Goal: Communication & Community: Answer question/provide support

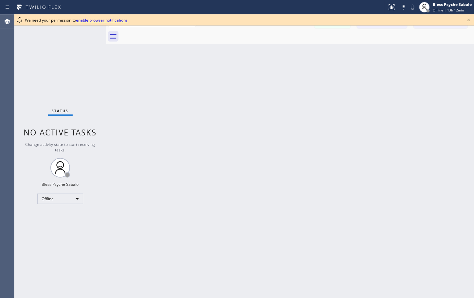
click at [379, 19] on icon at bounding box center [469, 20] width 8 height 8
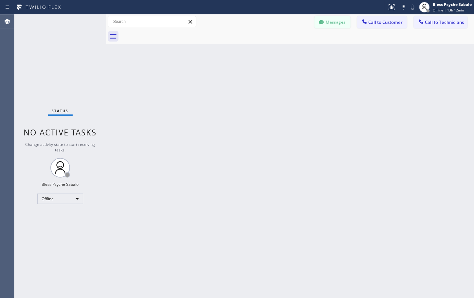
click at [333, 20] on button "Messages" at bounding box center [332, 22] width 36 height 12
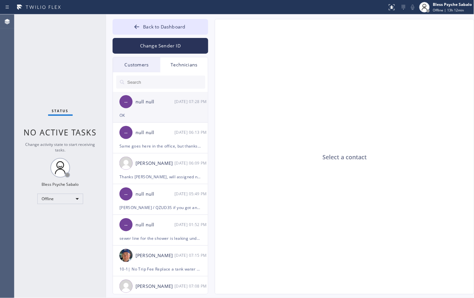
click at [166, 102] on div "null null" at bounding box center [154, 102] width 39 height 8
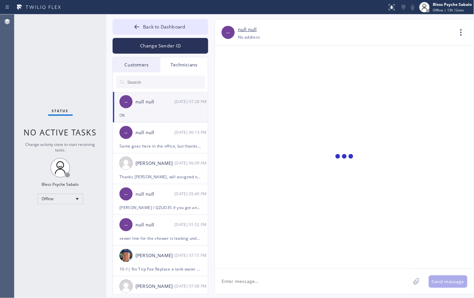
scroll to position [266, 0]
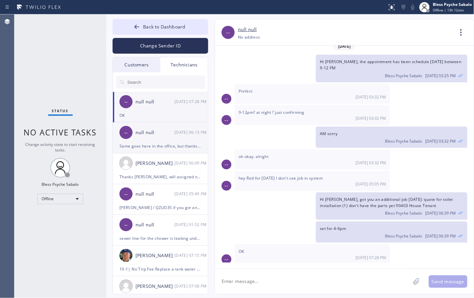
click at [163, 145] on div "Same goes here in the office, but thanks for trying." at bounding box center [160, 146] width 82 height 8
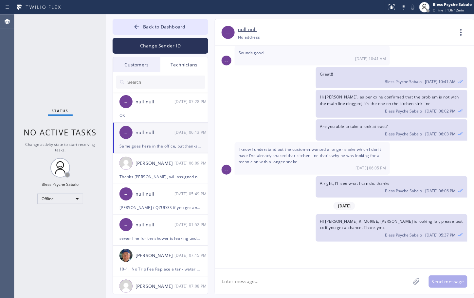
scroll to position [6492, 0]
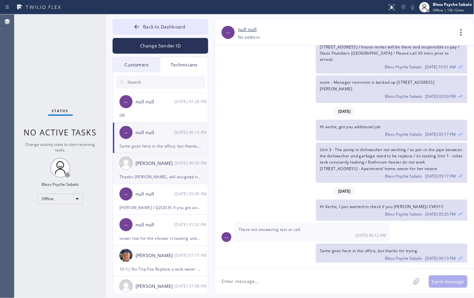
click at [143, 172] on div "[PERSON_NAME] [DATE] 06:09 PM" at bounding box center [161, 163] width 96 height 20
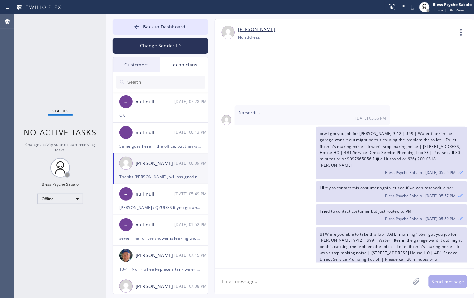
scroll to position [41, 0]
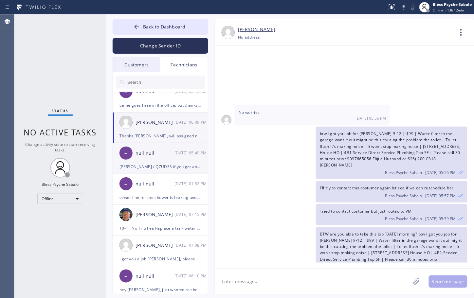
click at [165, 166] on div "[PERSON_NAME] / QZUD3S if you got any update on his estimate" at bounding box center [160, 167] width 82 height 8
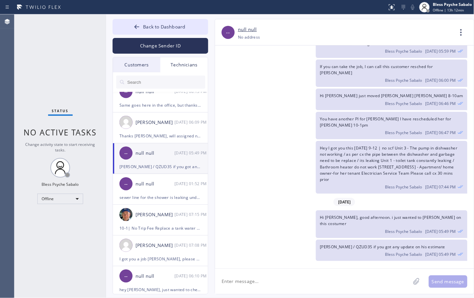
scroll to position [1760, 0]
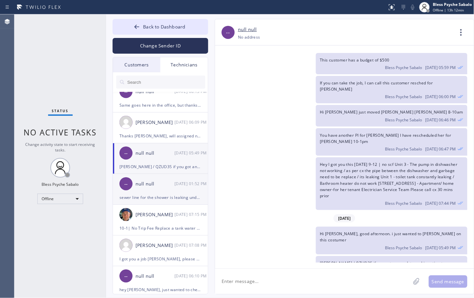
click at [159, 186] on div "null null" at bounding box center [154, 184] width 39 height 8
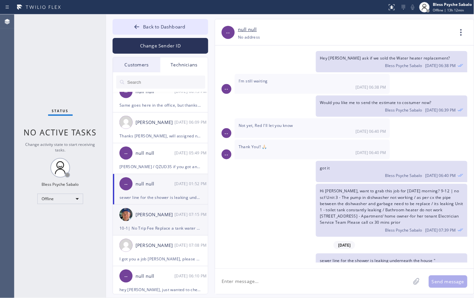
click at [176, 215] on div "[DATE] 07:15 PM" at bounding box center [191, 215] width 34 height 8
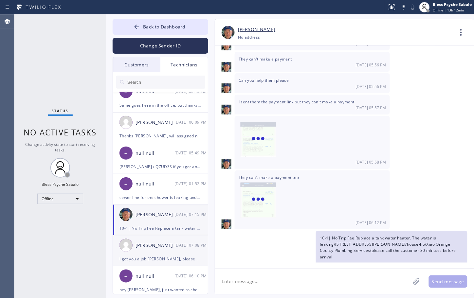
click at [182, 238] on div "[PERSON_NAME] [DATE] 07:08 PM" at bounding box center [161, 246] width 96 height 20
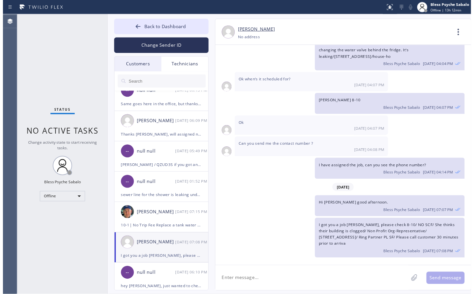
scroll to position [3527, 0]
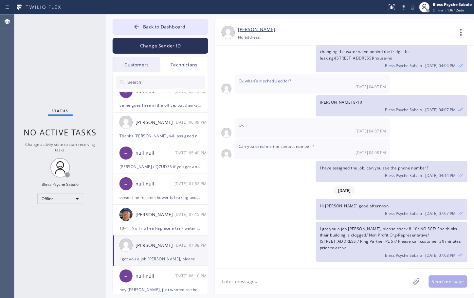
click at [192, 58] on div "Technicians" at bounding box center [183, 64] width 47 height 15
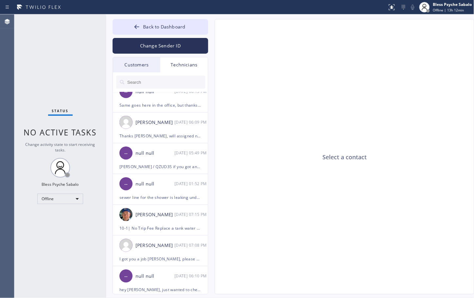
click at [192, 66] on div "Technicians" at bounding box center [183, 64] width 47 height 15
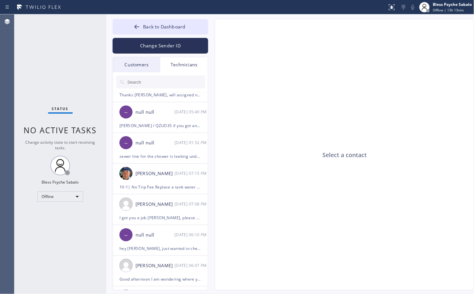
scroll to position [0, 0]
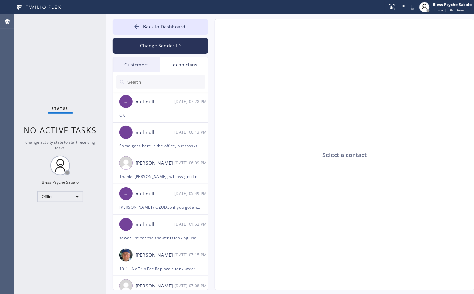
drag, startPoint x: 182, startPoint y: 49, endPoint x: 177, endPoint y: 57, distance: 9.7
click at [182, 51] on button "Change Sender ID" at bounding box center [161, 46] width 96 height 16
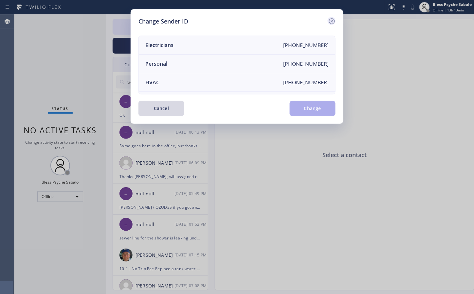
click at [334, 20] on icon at bounding box center [332, 21] width 6 height 6
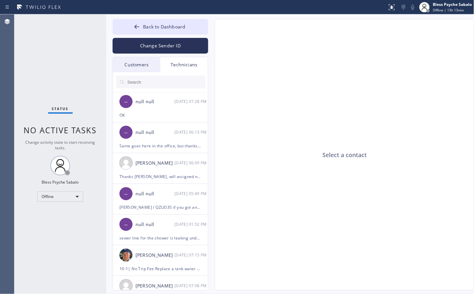
click at [350, 28] on div "Select a contact" at bounding box center [344, 155] width 259 height 272
